Goal: Task Accomplishment & Management: Manage account settings

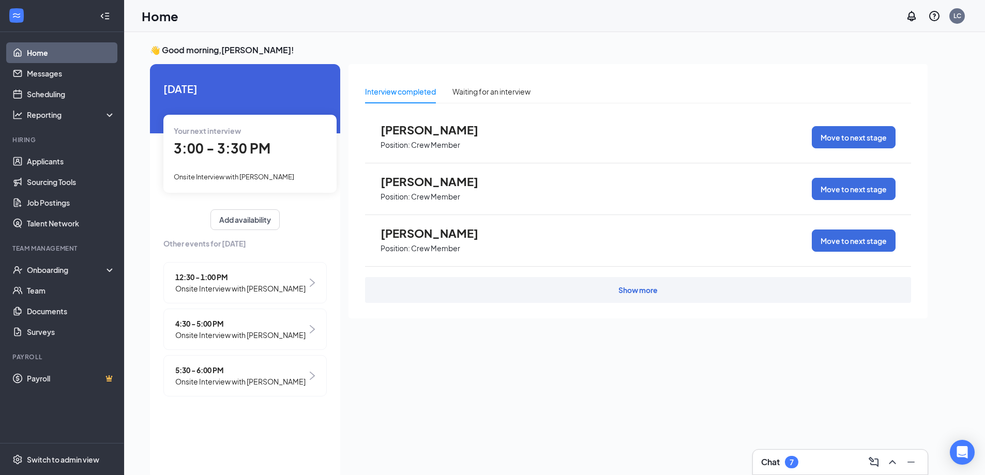
click at [264, 146] on span "3:00 - 3:30 PM" at bounding box center [222, 148] width 97 height 17
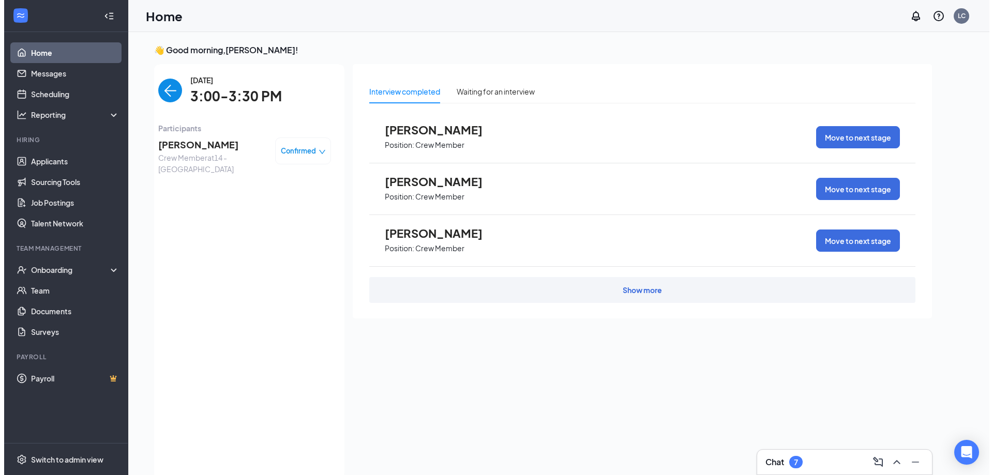
scroll to position [4, 0]
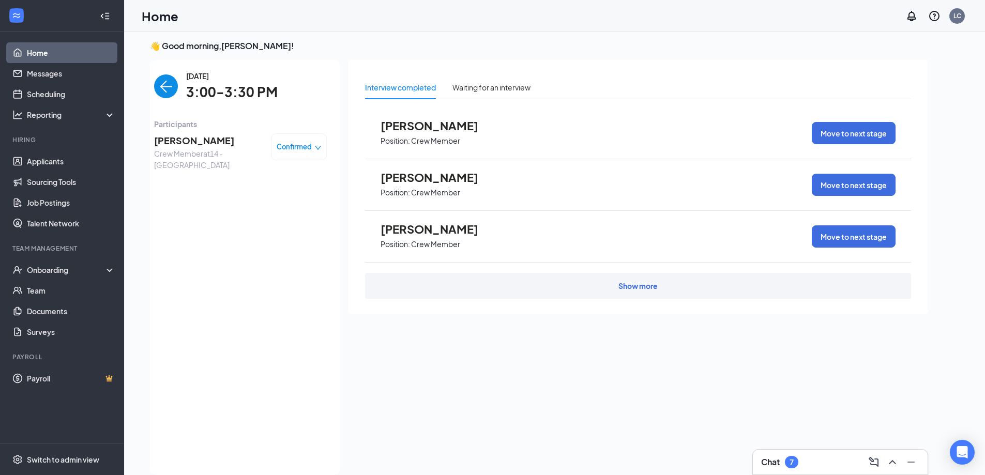
click at [202, 138] on span "Morgan Hutcheson" at bounding box center [208, 140] width 109 height 14
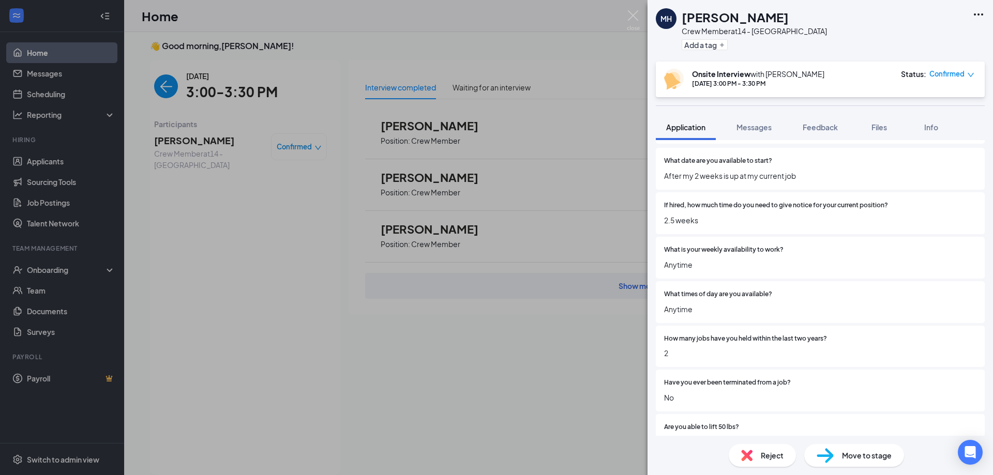
scroll to position [207, 0]
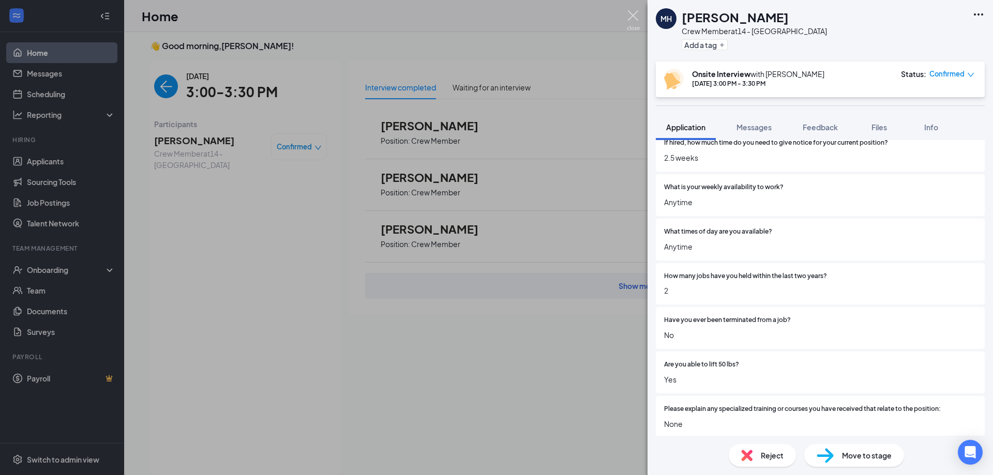
drag, startPoint x: 637, startPoint y: 17, endPoint x: 503, endPoint y: 70, distance: 144.1
click at [637, 18] on img at bounding box center [633, 20] width 13 height 20
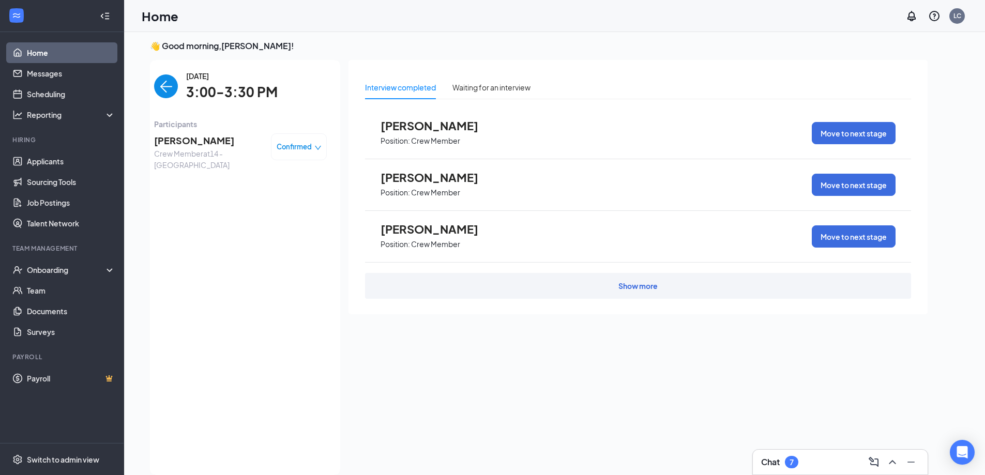
click at [162, 85] on img "back-button" at bounding box center [166, 86] width 24 height 24
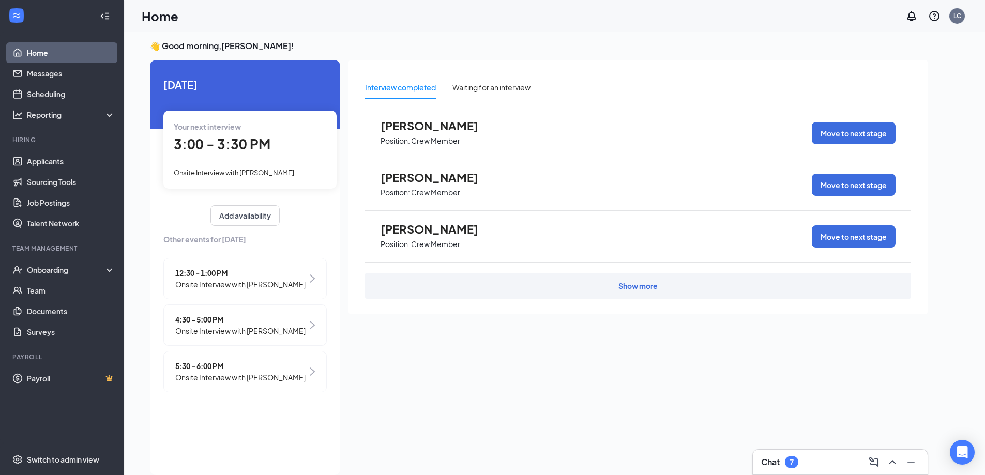
click at [226, 332] on span "Onsite Interview with [PERSON_NAME]" at bounding box center [240, 330] width 130 height 11
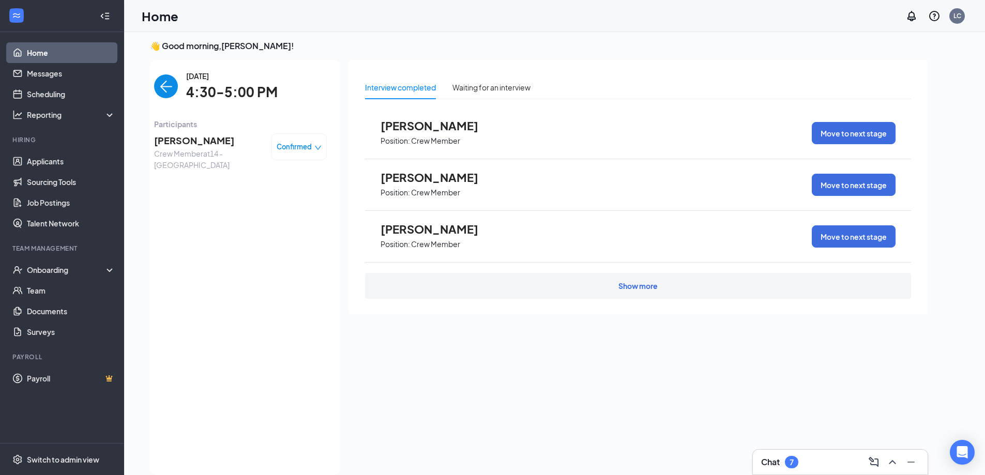
click at [175, 141] on span "Melisa Mann" at bounding box center [208, 140] width 109 height 14
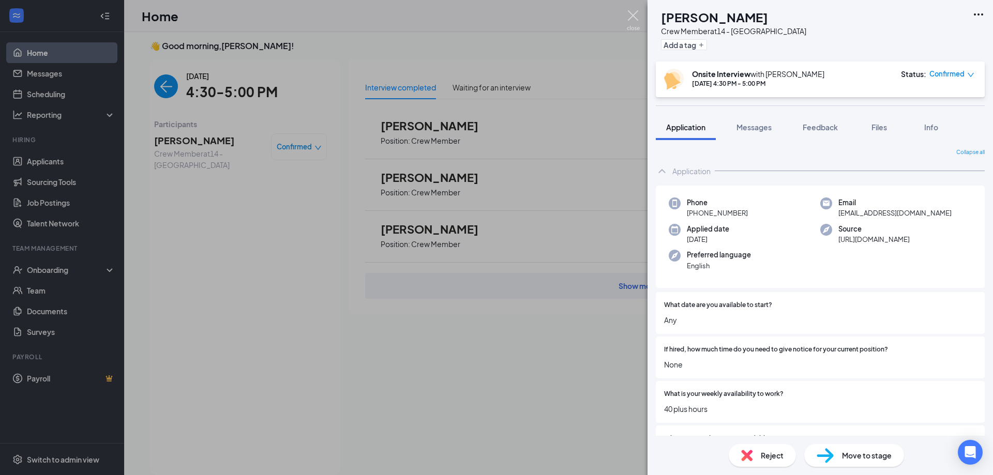
click at [634, 11] on img at bounding box center [633, 20] width 13 height 20
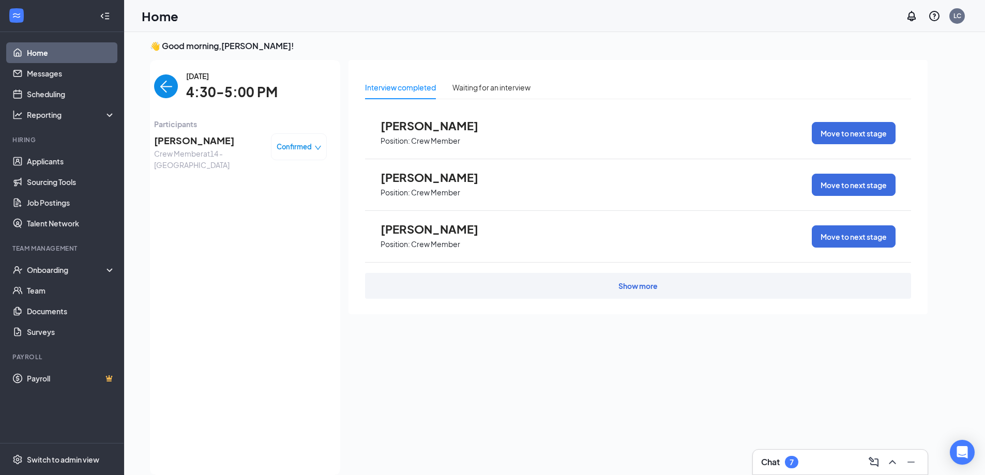
click at [166, 90] on img "back-button" at bounding box center [166, 86] width 24 height 24
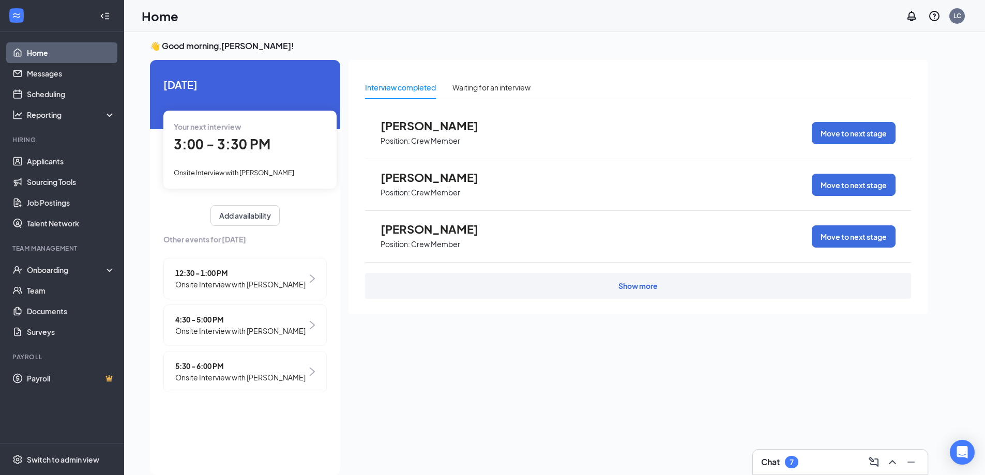
click at [227, 282] on span "Onsite Interview with [PERSON_NAME]" at bounding box center [240, 284] width 130 height 11
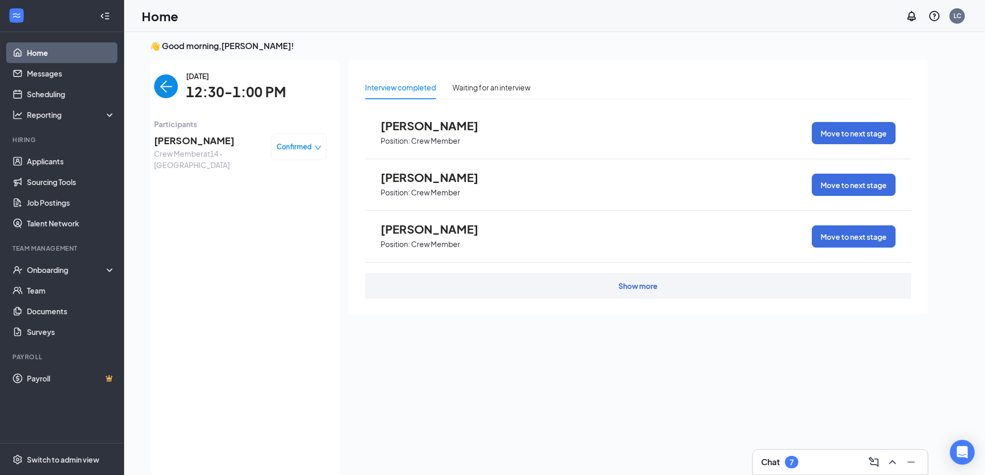
click at [195, 141] on span "Nickey Price" at bounding box center [208, 140] width 109 height 14
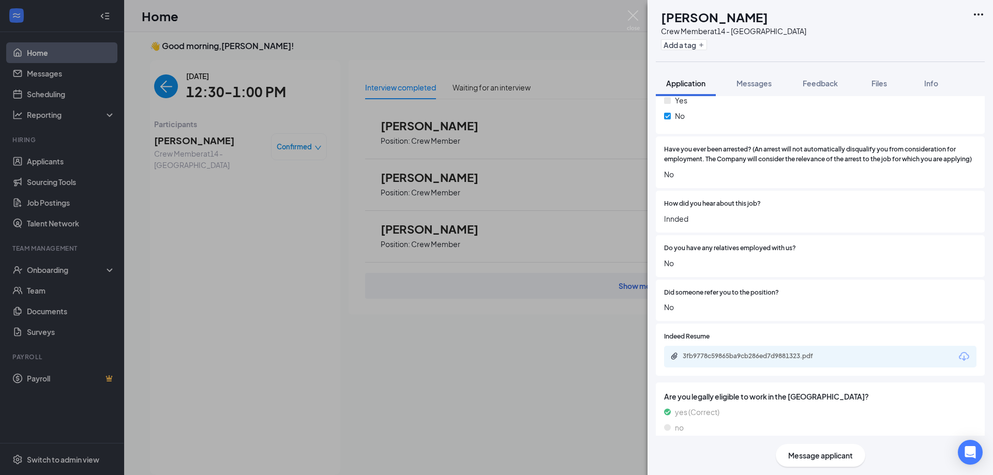
scroll to position [764, 0]
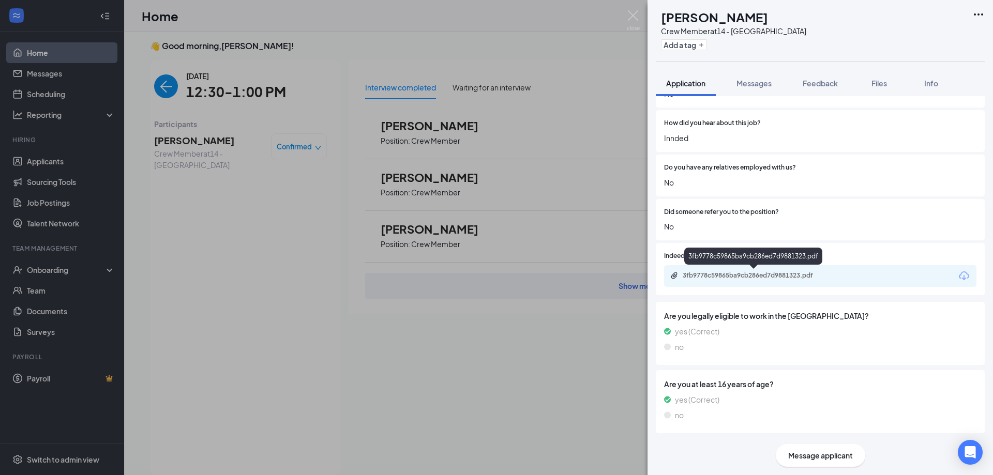
click at [762, 278] on div "3fb9778c59865ba9cb286ed7d9881323.pdf" at bounding box center [755, 276] width 145 height 8
click at [637, 22] on img at bounding box center [633, 20] width 13 height 20
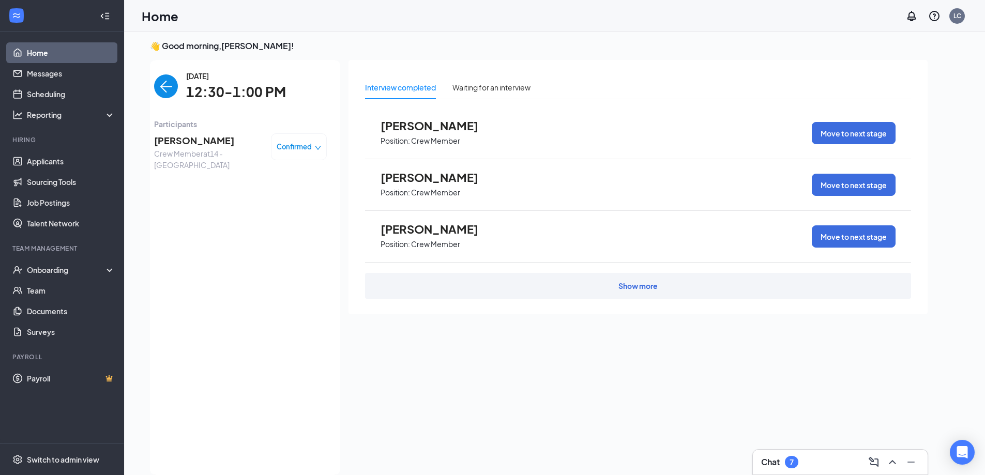
click at [162, 92] on img "back-button" at bounding box center [166, 86] width 24 height 24
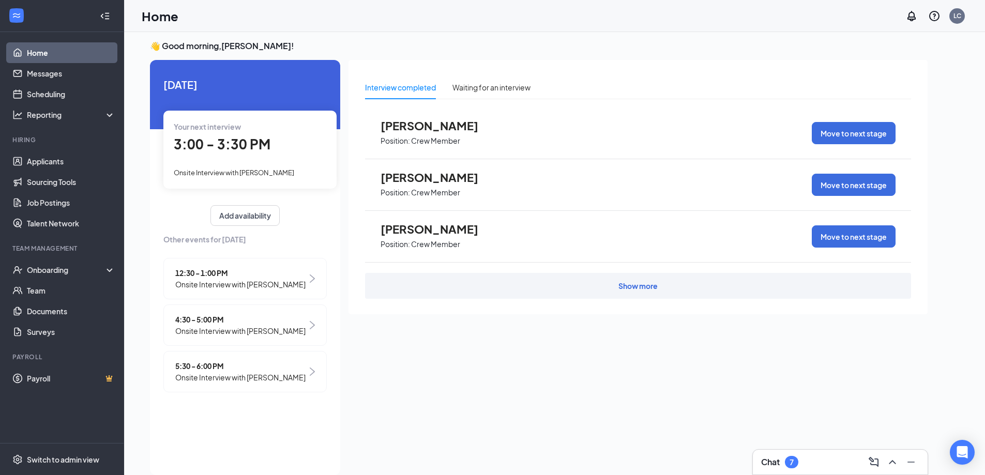
click at [235, 359] on div "5:30 - 6:00 PM Onsite Interview with Tyler Lea" at bounding box center [244, 371] width 163 height 41
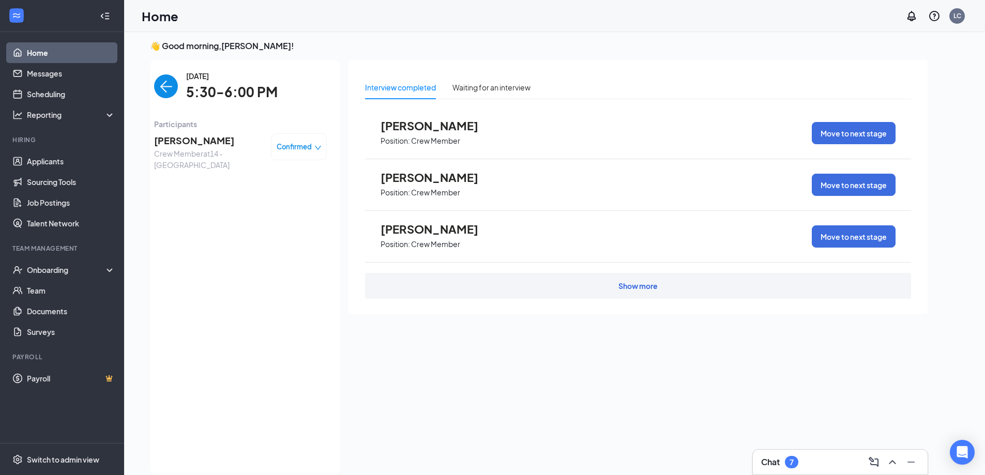
click at [182, 135] on span "Tyler Lea" at bounding box center [208, 140] width 109 height 14
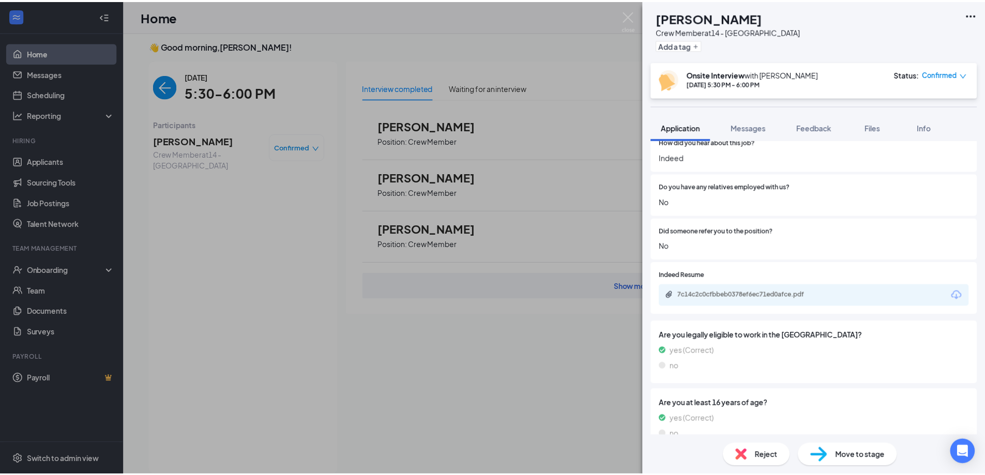
scroll to position [757, 0]
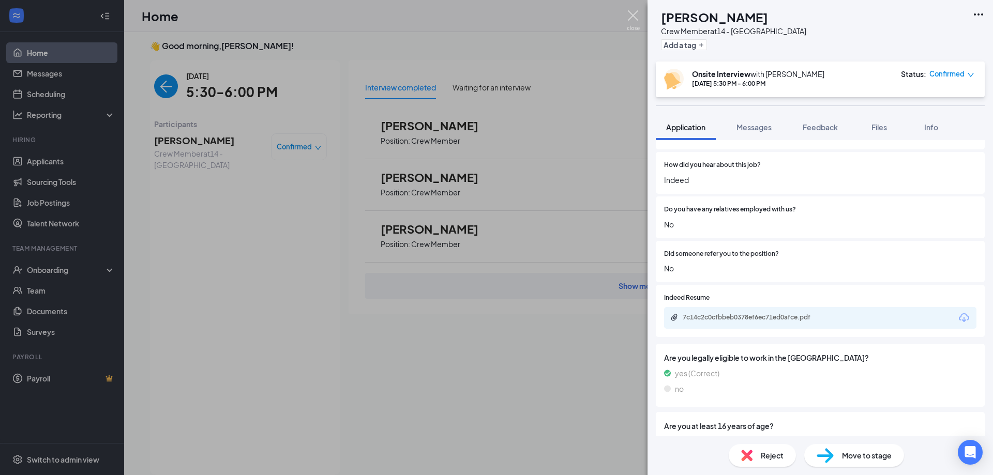
click at [631, 17] on img at bounding box center [633, 20] width 13 height 20
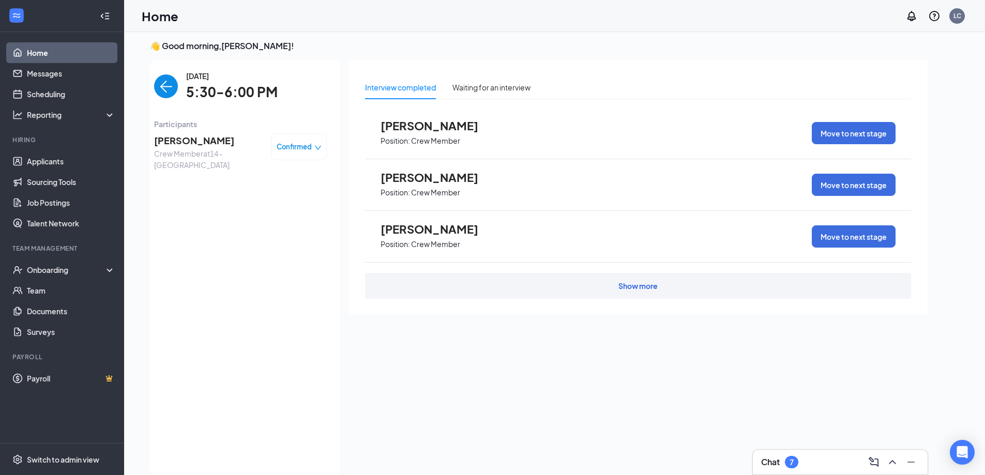
click at [167, 80] on img "back-button" at bounding box center [166, 86] width 24 height 24
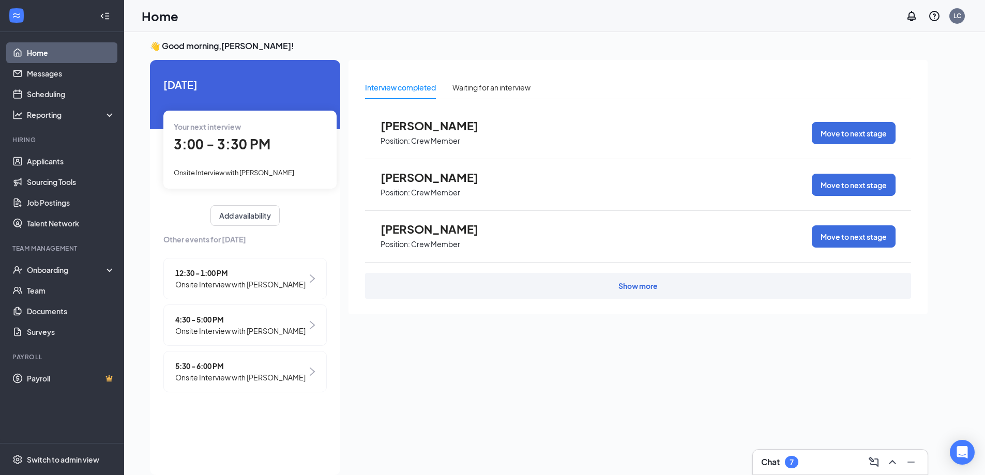
click at [225, 134] on div "3:00 - 3:30 PM" at bounding box center [250, 144] width 153 height 21
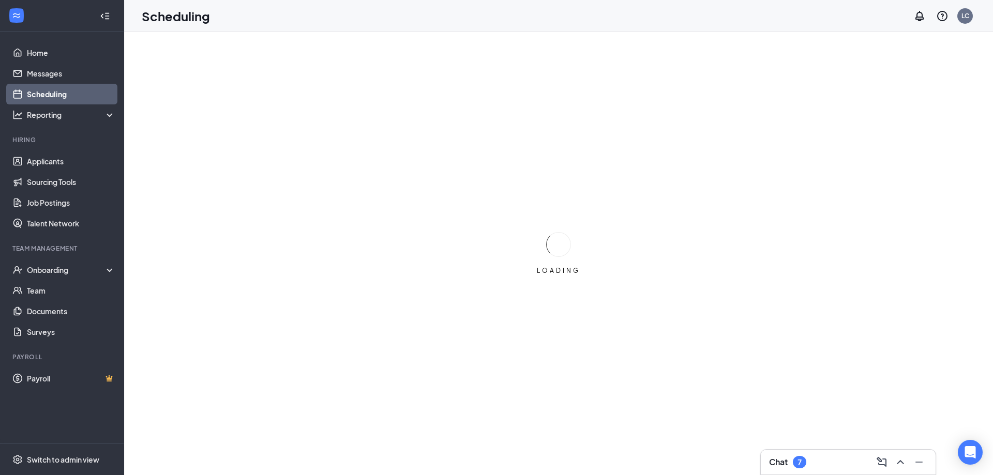
click at [803, 461] on div "7" at bounding box center [799, 462] width 13 height 12
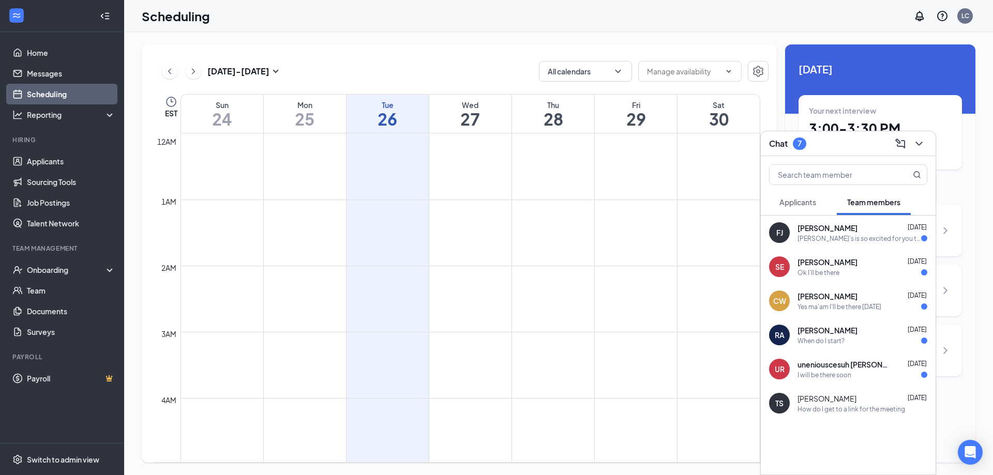
scroll to position [508, 0]
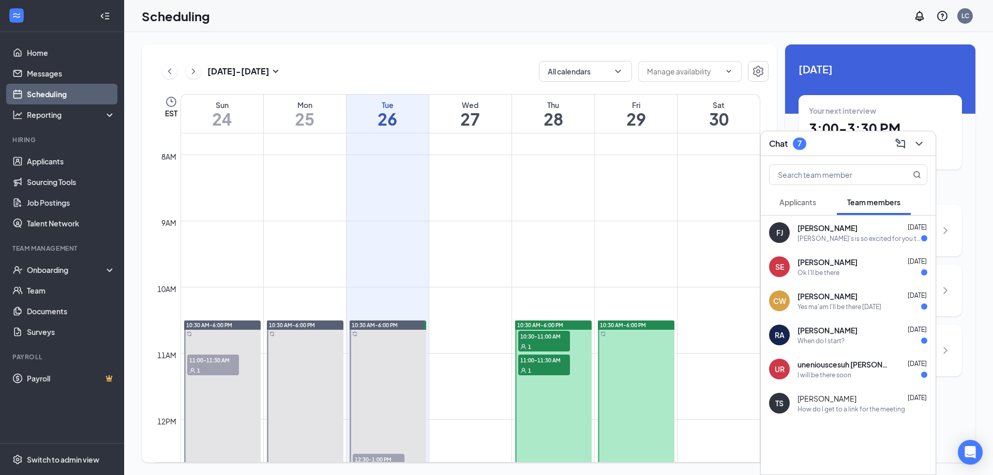
click at [925, 145] on button at bounding box center [919, 143] width 17 height 17
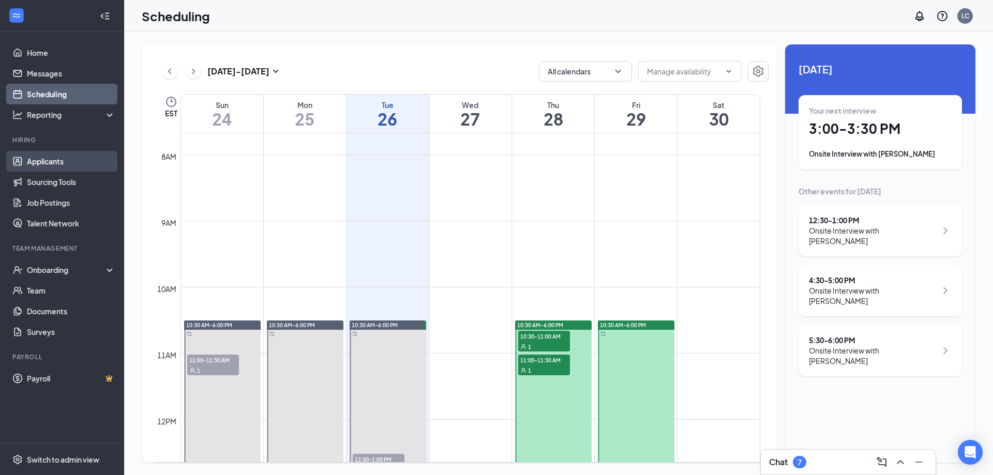
click at [52, 166] on link "Applicants" at bounding box center [71, 161] width 88 height 21
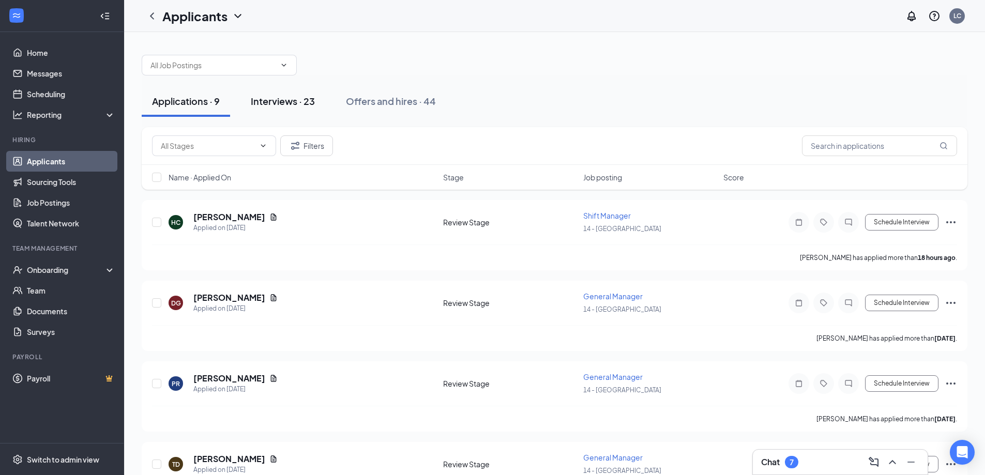
click at [277, 101] on div "Interviews · 23" at bounding box center [283, 101] width 64 height 13
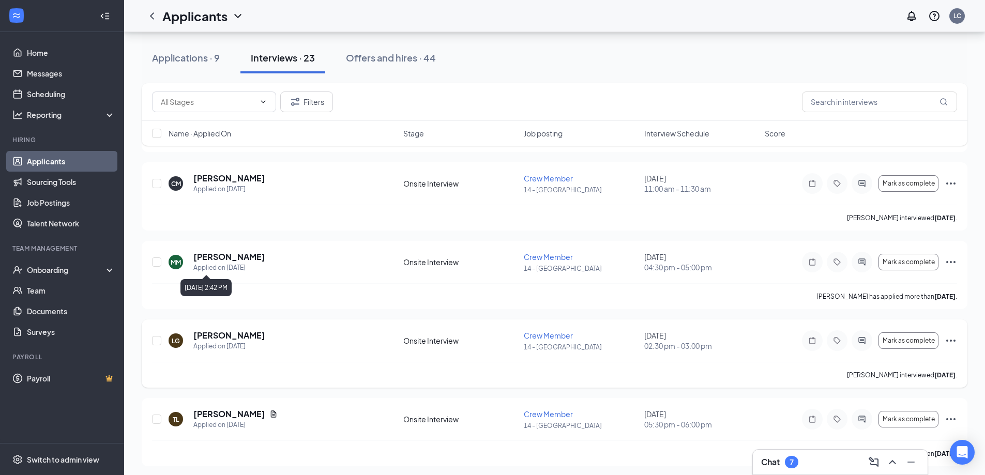
scroll to position [207, 0]
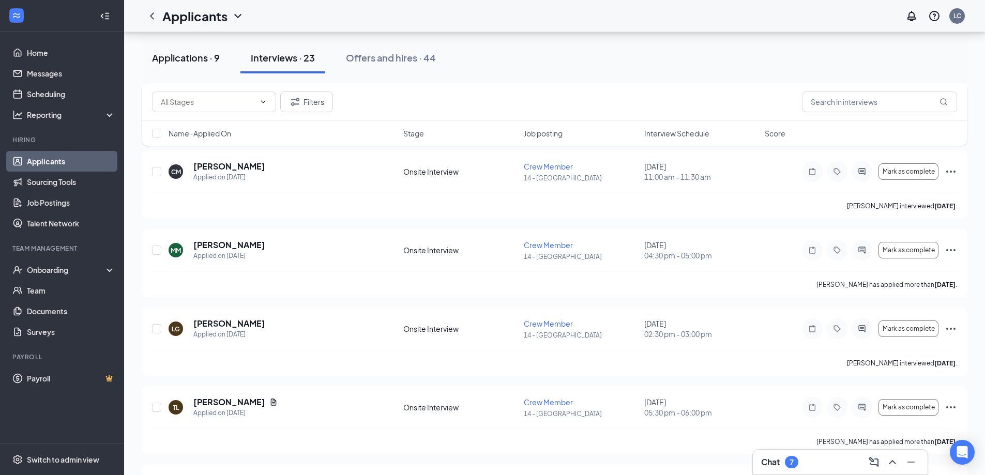
click at [205, 68] on button "Applications · 9" at bounding box center [186, 57] width 88 height 31
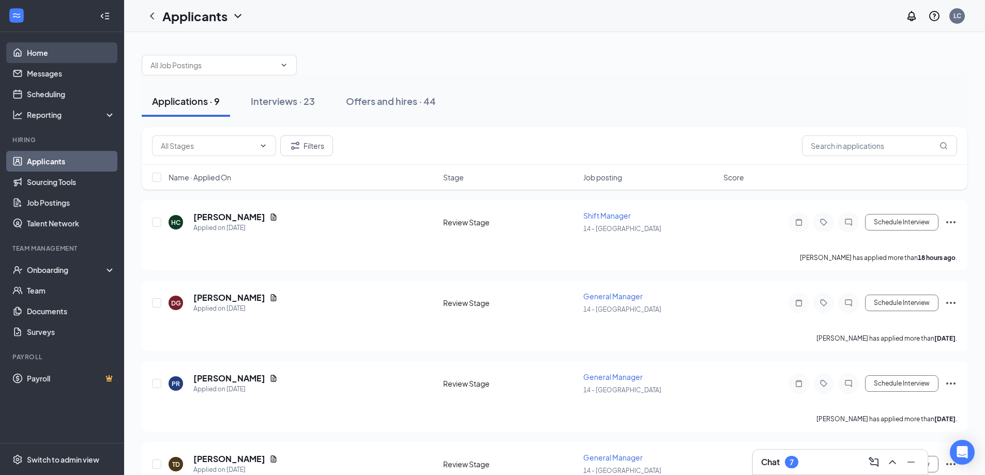
click at [50, 54] on link "Home" at bounding box center [71, 52] width 88 height 21
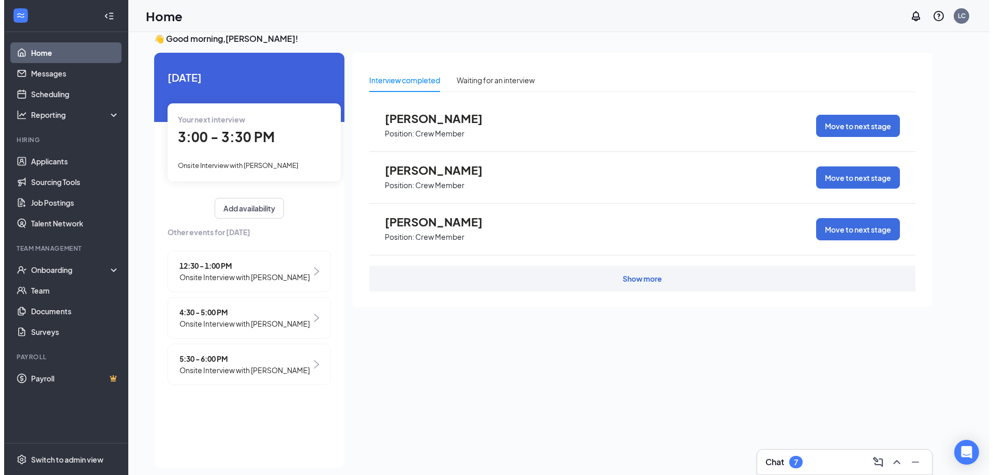
scroll to position [22, 0]
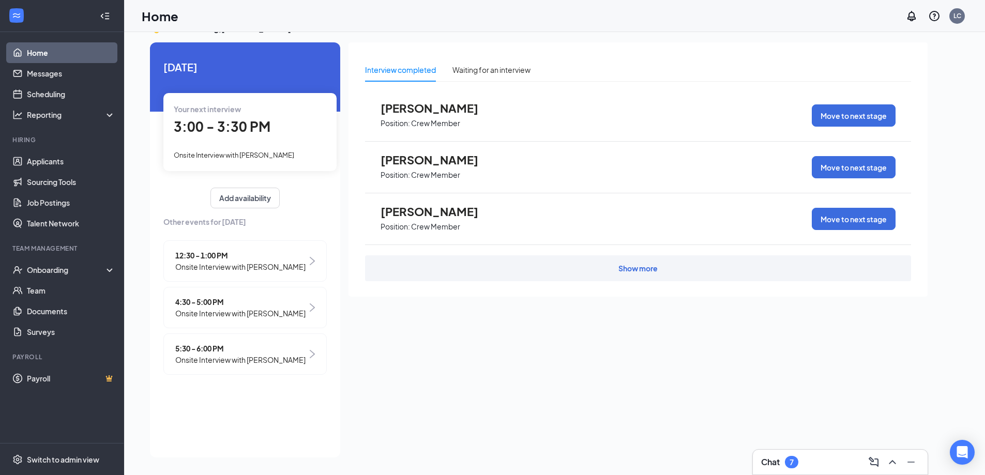
click at [285, 273] on div "12:30 - 1:00 PM Onsite Interview with Nickey Price" at bounding box center [244, 260] width 163 height 41
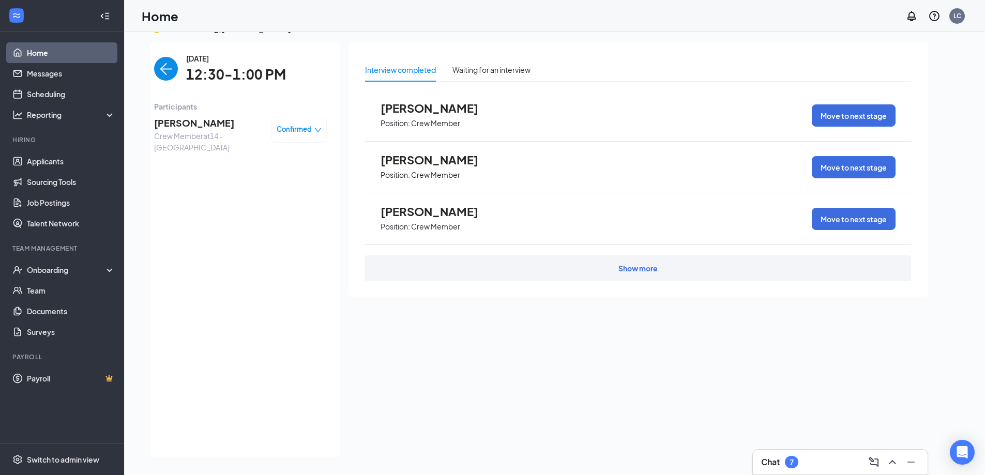
click at [185, 118] on span "Nickey Price" at bounding box center [208, 123] width 109 height 14
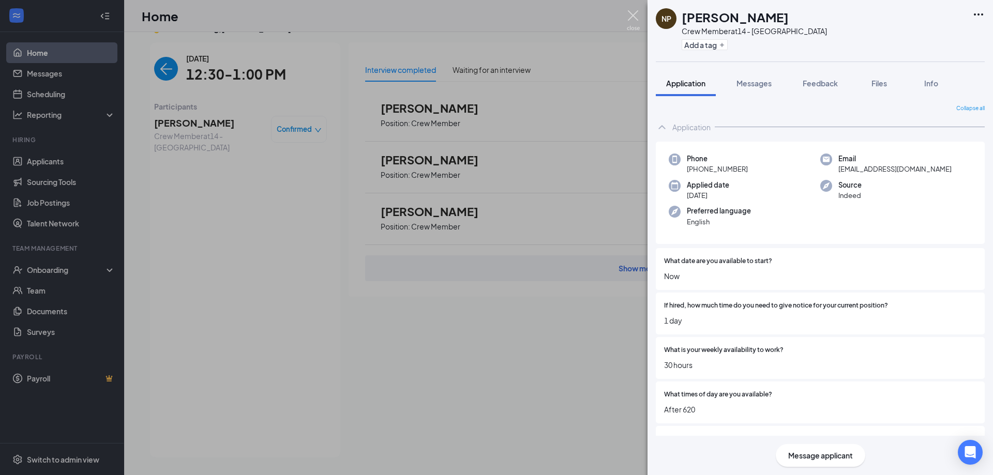
click at [627, 27] on img at bounding box center [633, 20] width 13 height 20
